Goal: Transaction & Acquisition: Purchase product/service

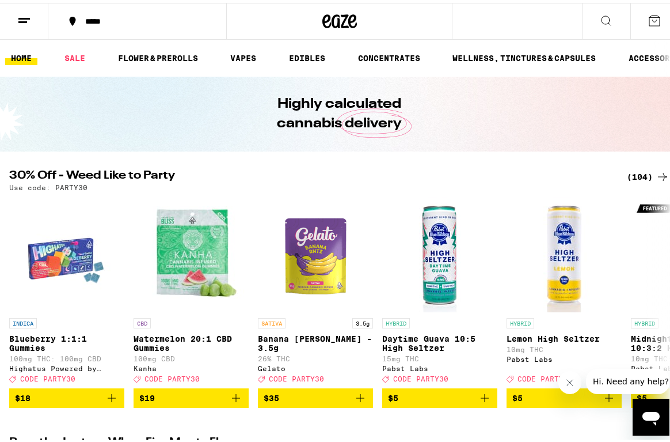
click at [106, 20] on div "*****" at bounding box center [143, 18] width 128 height 8
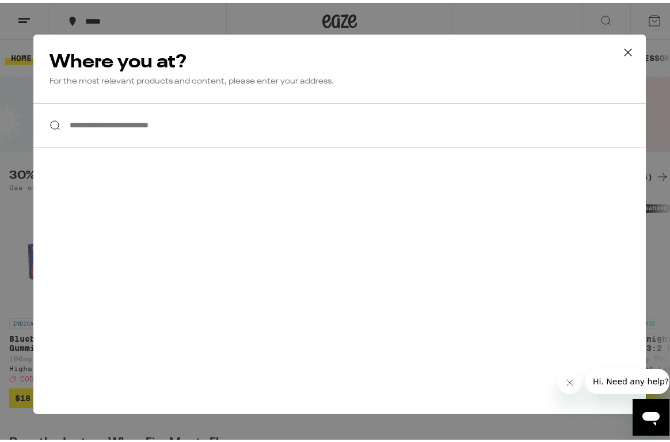
click at [131, 135] on input "**********" at bounding box center [339, 122] width 613 height 44
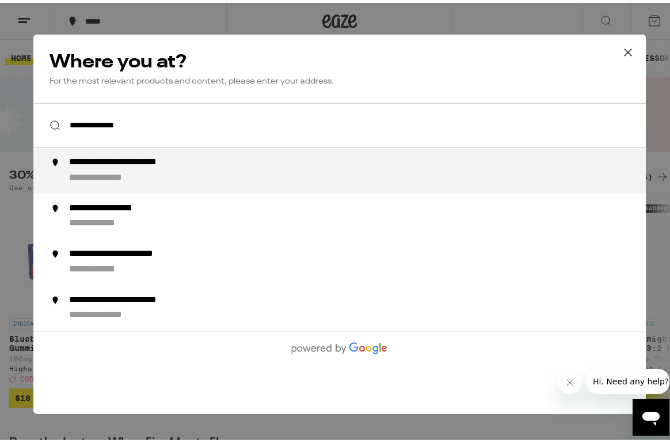
click at [267, 159] on div "**********" at bounding box center [362, 168] width 587 height 28
type input "**********"
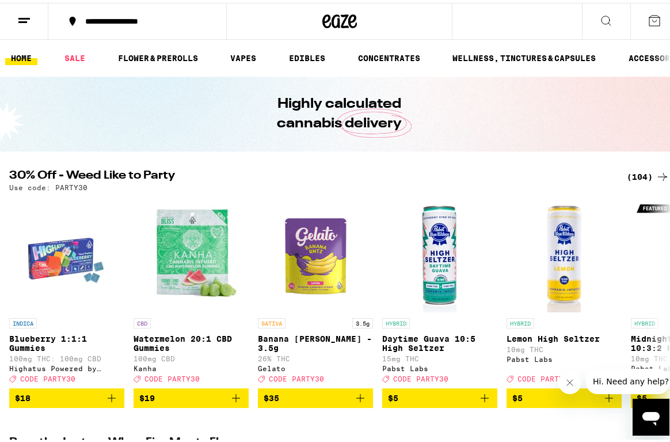
click at [16, 19] on button at bounding box center [24, 19] width 48 height 36
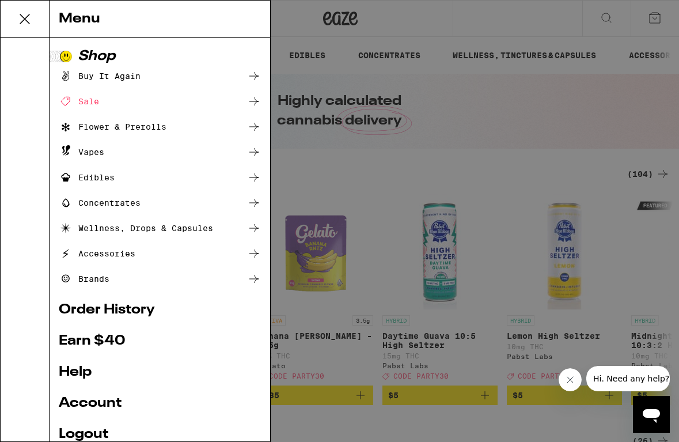
click at [92, 95] on div "Sale" at bounding box center [79, 101] width 40 height 14
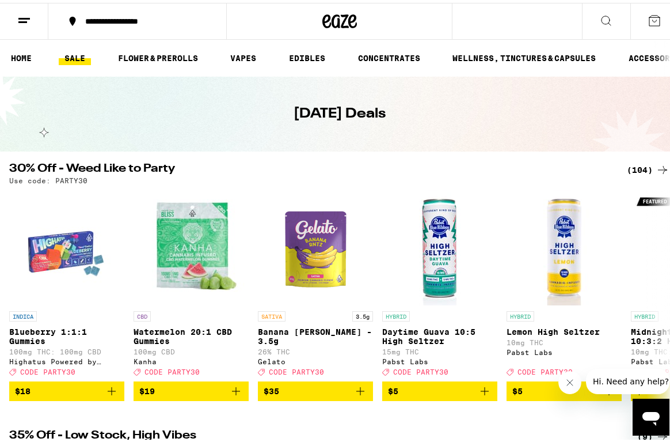
click at [636, 163] on div "(104)" at bounding box center [648, 167] width 43 height 14
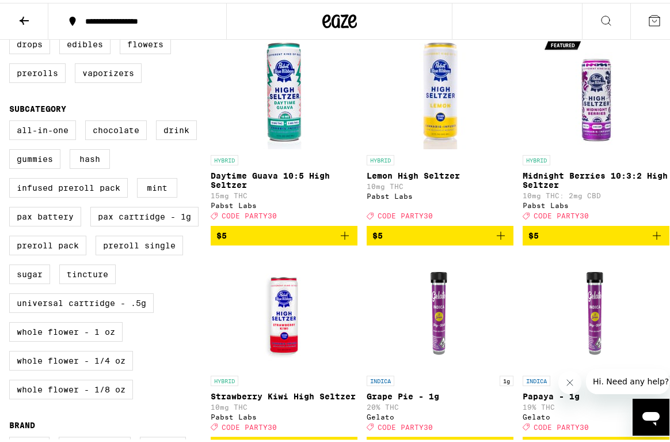
scroll to position [355, 0]
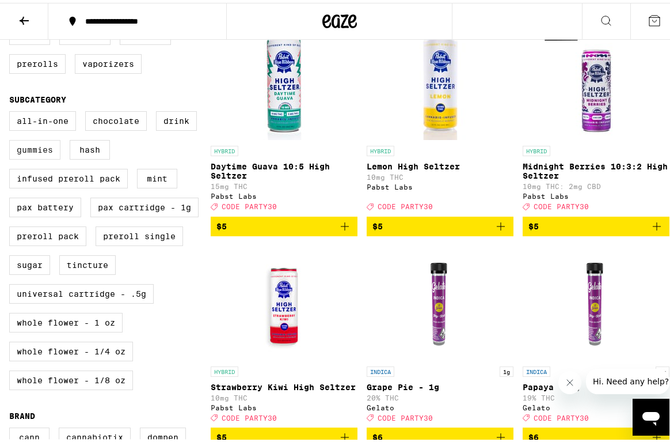
click at [48, 157] on label "Gummies" at bounding box center [34, 147] width 51 height 20
click at [12, 111] on input "Gummies" at bounding box center [12, 110] width 1 height 1
checkbox input "true"
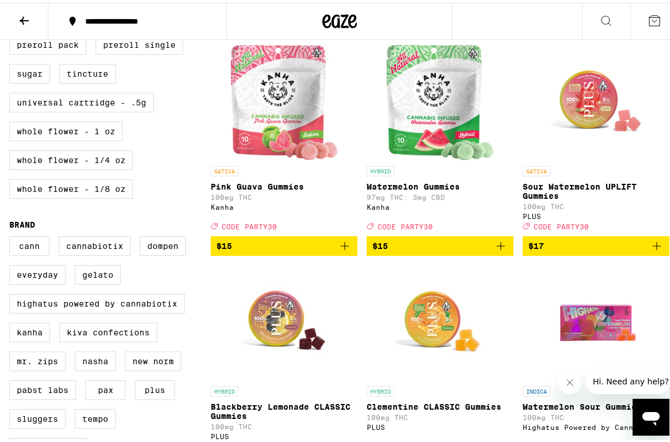
scroll to position [483, 0]
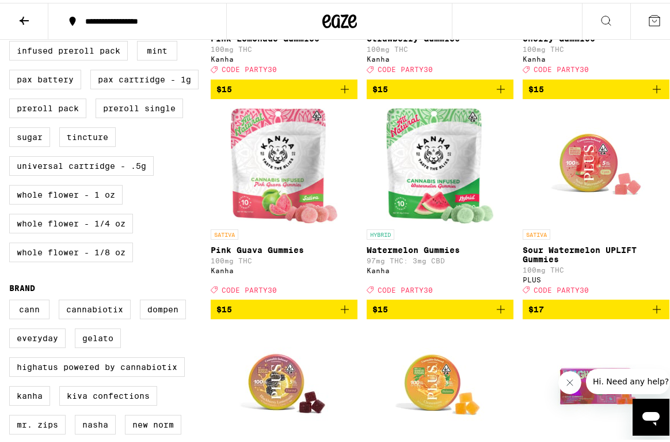
click at [653, 310] on icon "Add to bag" at bounding box center [657, 306] width 8 height 8
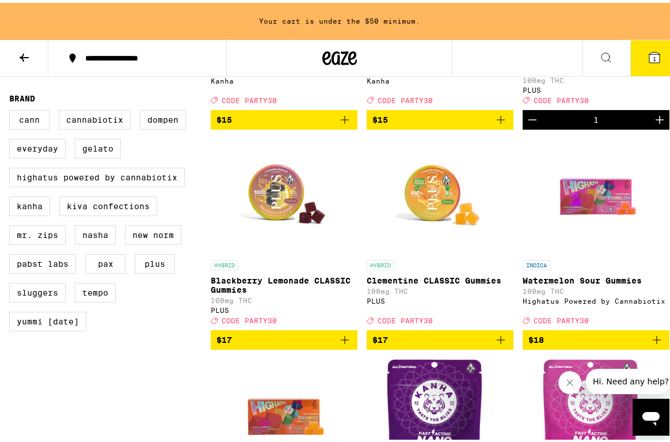
scroll to position [711, 0]
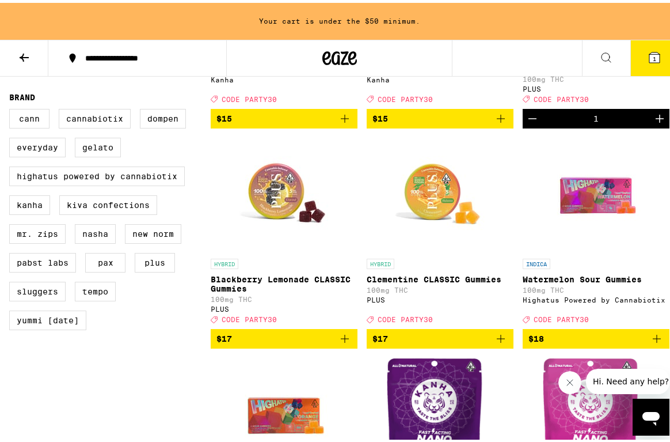
click at [497, 343] on icon "Add to bag" at bounding box center [501, 336] width 14 height 14
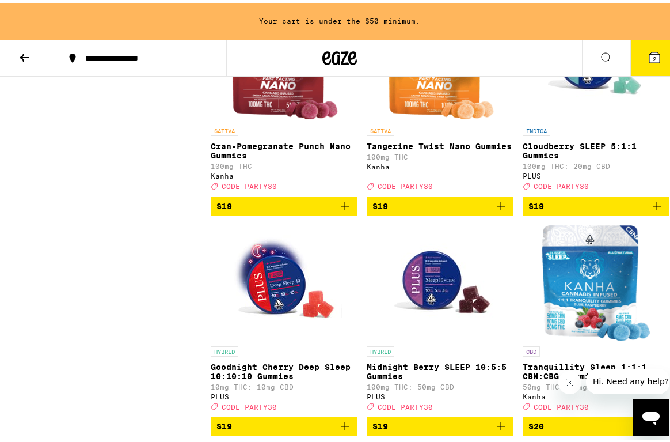
scroll to position [1282, 0]
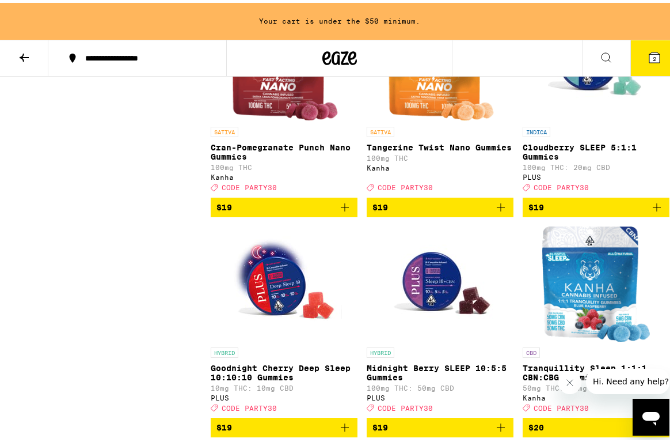
click at [650, 211] on icon "Add to bag" at bounding box center [657, 205] width 14 height 14
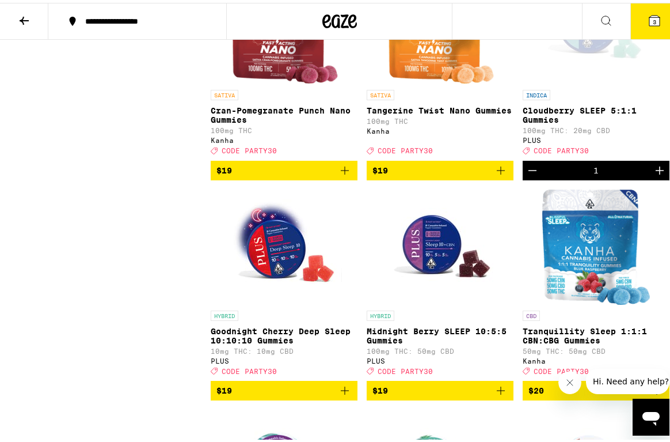
click at [656, 172] on icon "Increment" at bounding box center [660, 168] width 8 height 8
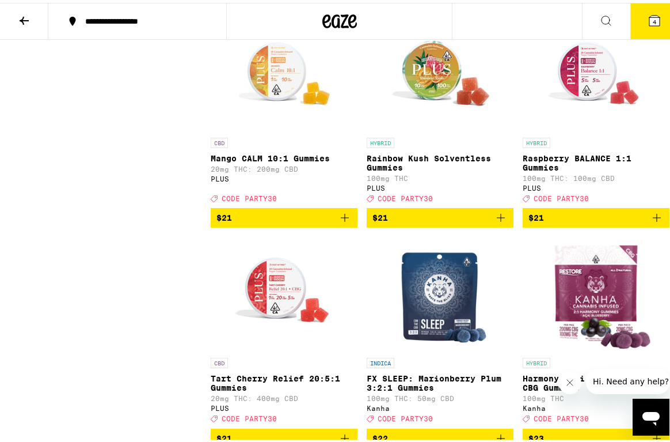
scroll to position [1907, 0]
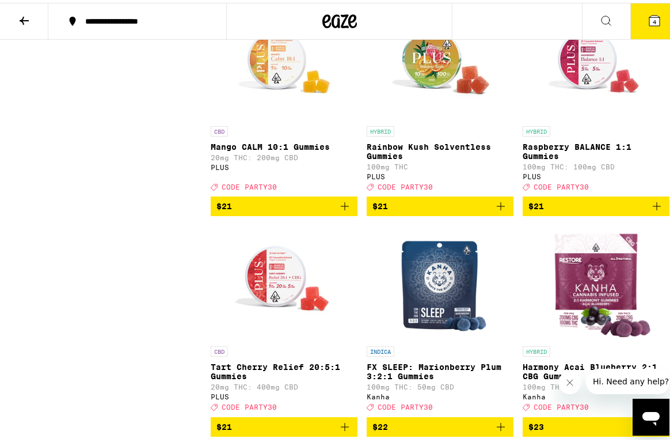
click at [650, 210] on icon "Add to bag" at bounding box center [657, 203] width 14 height 14
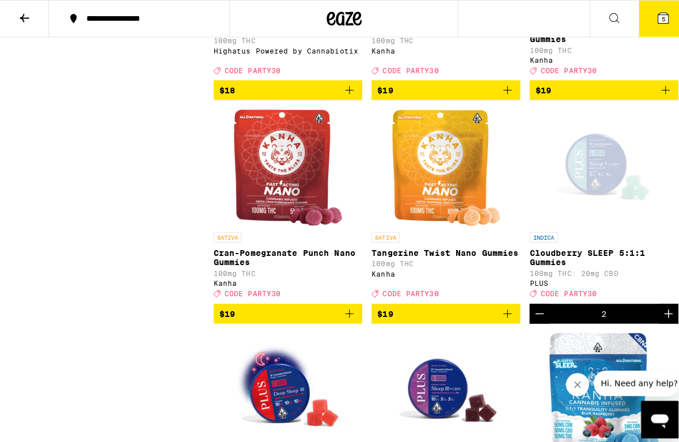
scroll to position [1141, 0]
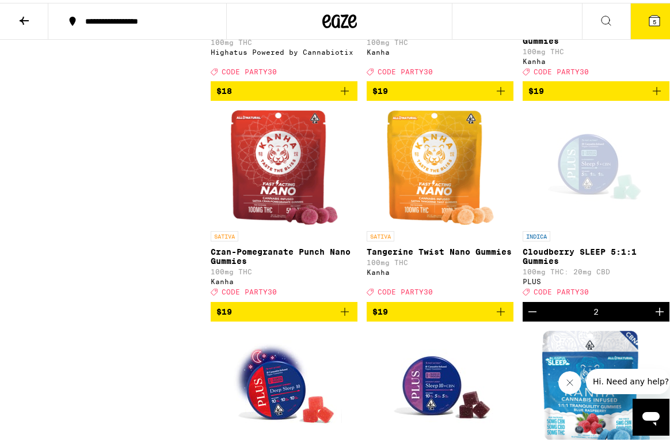
click at [632, 14] on button "5" at bounding box center [655, 19] width 48 height 36
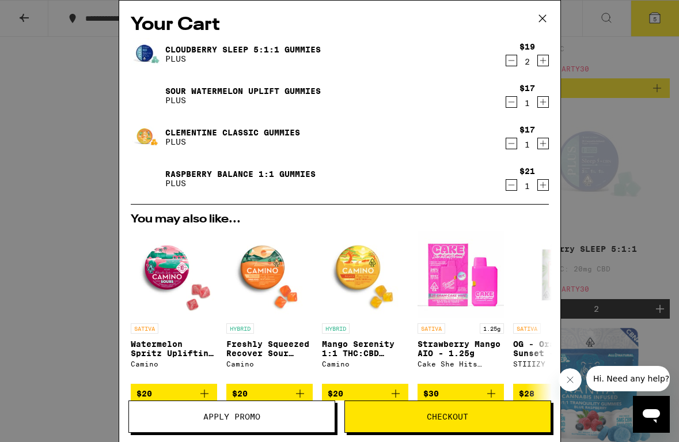
click at [540, 19] on icon at bounding box center [542, 18] width 17 height 17
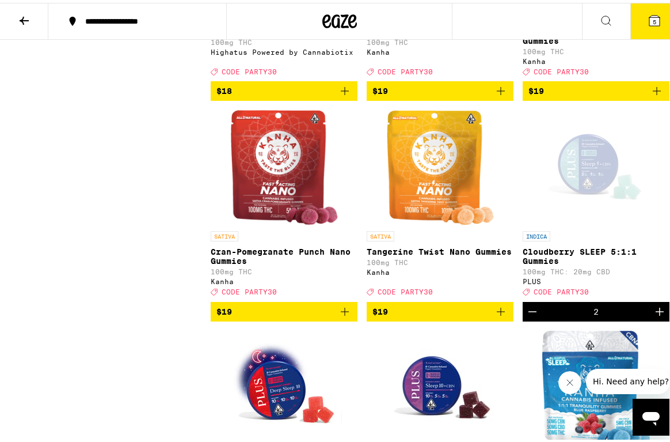
click at [648, 24] on icon at bounding box center [655, 18] width 14 height 14
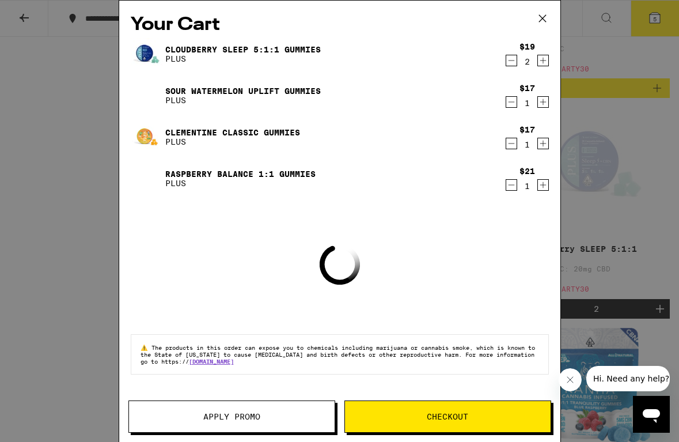
click at [240, 424] on button "Apply Promo" at bounding box center [231, 416] width 207 height 32
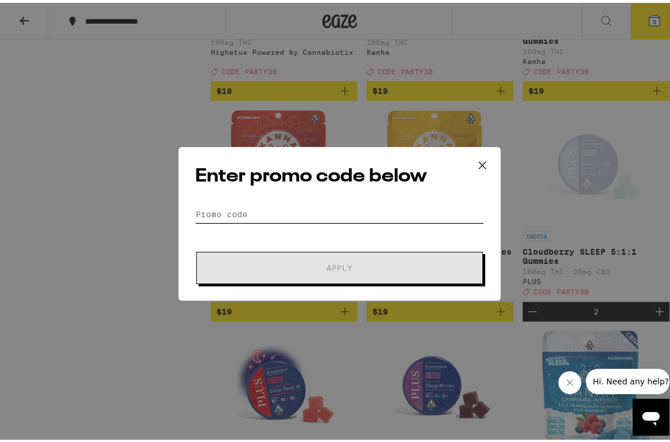
click at [271, 208] on input "Promo Code" at bounding box center [339, 211] width 289 height 17
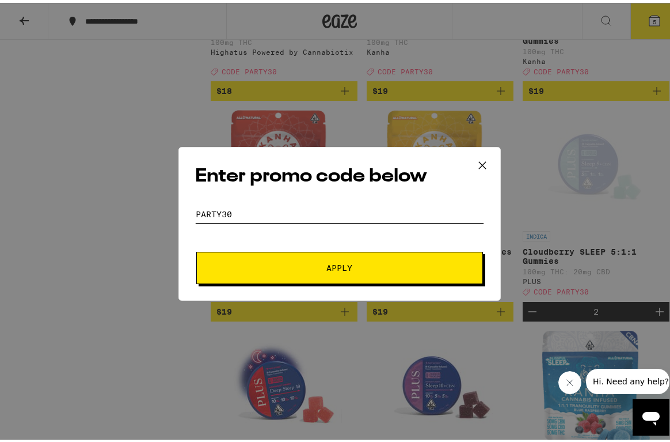
type input "party30"
click at [317, 259] on button "Apply" at bounding box center [339, 265] width 287 height 32
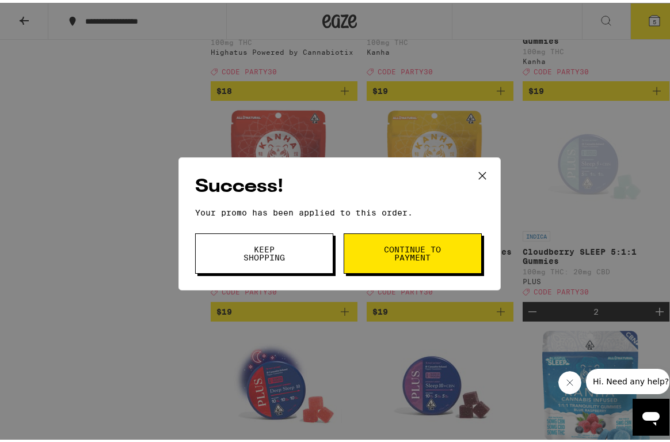
click at [422, 251] on span "Continue to payment" at bounding box center [413, 250] width 59 height 16
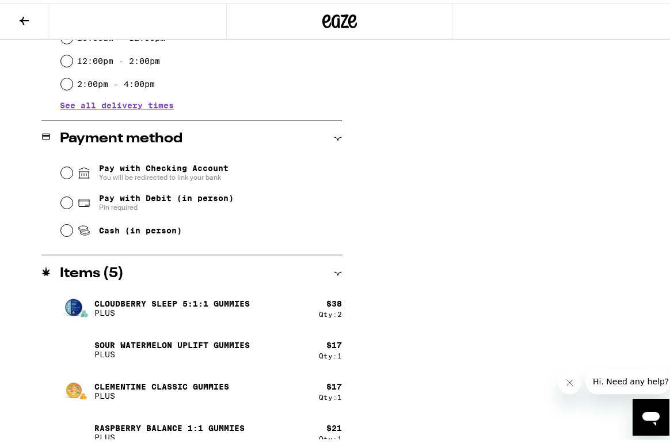
scroll to position [427, 0]
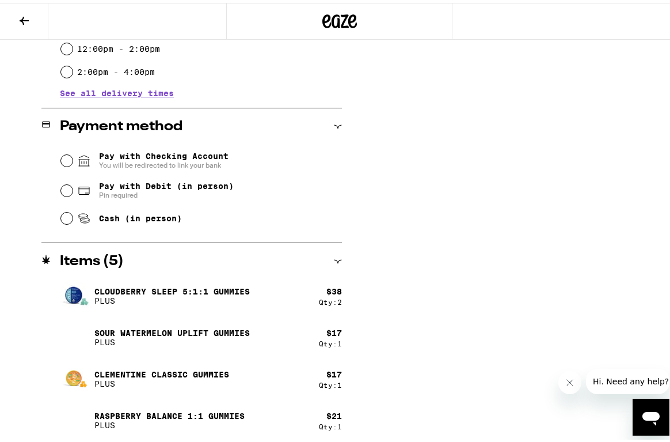
click at [202, 185] on span "Pay with Debit (in person)" at bounding box center [166, 183] width 135 height 9
click at [73, 185] on input "Pay with Debit (in person) Pin required" at bounding box center [67, 188] width 12 height 12
radio input "true"
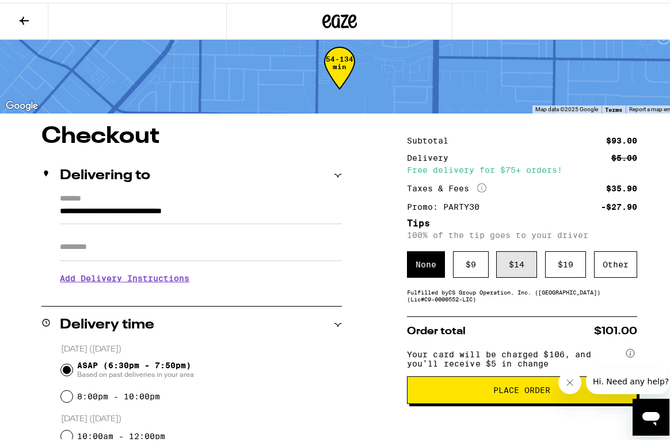
click at [496, 259] on div "$ 14" at bounding box center [516, 261] width 41 height 26
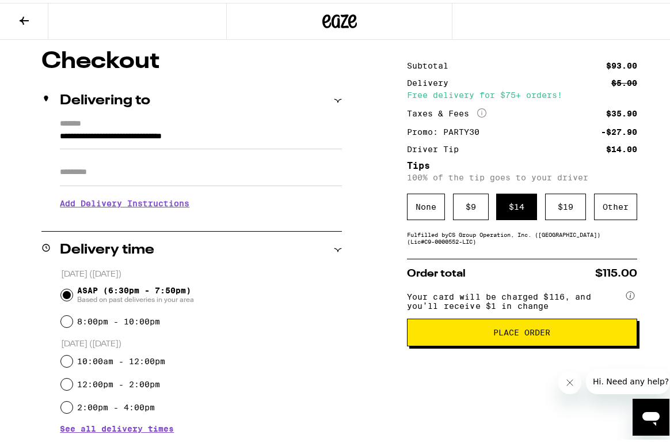
scroll to position [94, 0]
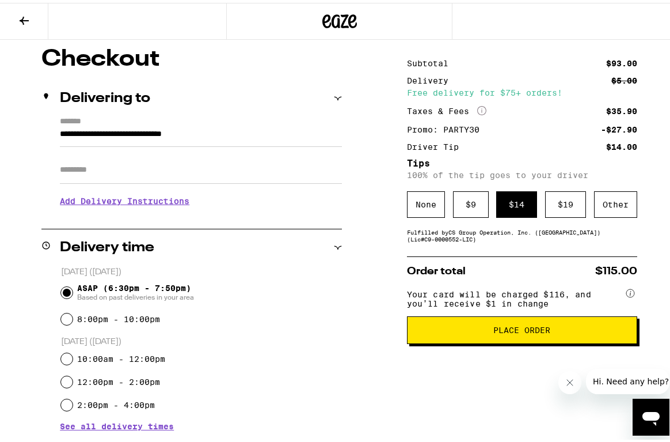
click at [538, 341] on button "Place Order" at bounding box center [522, 327] width 230 height 28
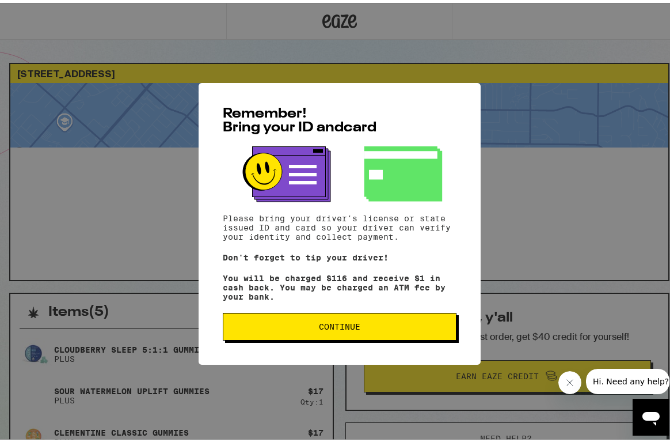
click at [409, 321] on button "Continue" at bounding box center [340, 324] width 234 height 28
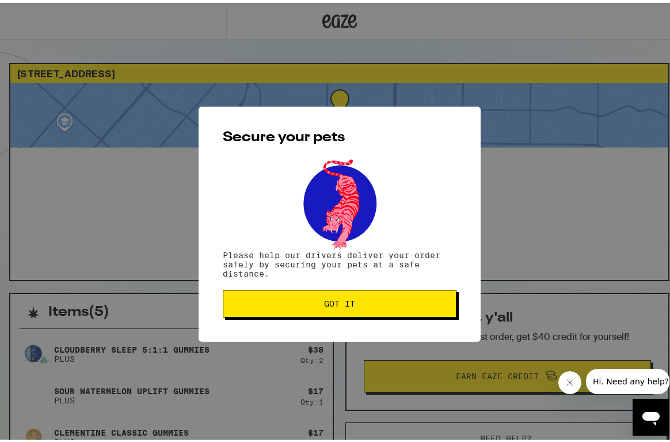
click at [398, 302] on span "Got it" at bounding box center [340, 301] width 214 height 8
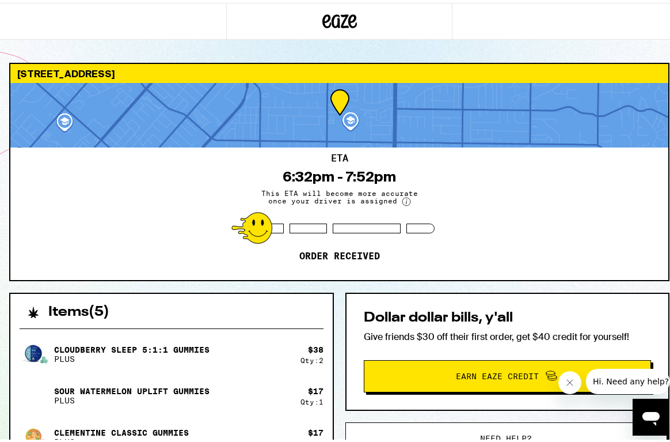
click at [635, 346] on div "Dollar dollar bills, y'all Give friends $30 off their first order, get $40 cred…" at bounding box center [508, 349] width 325 height 118
